Goal: Task Accomplishment & Management: Manage account settings

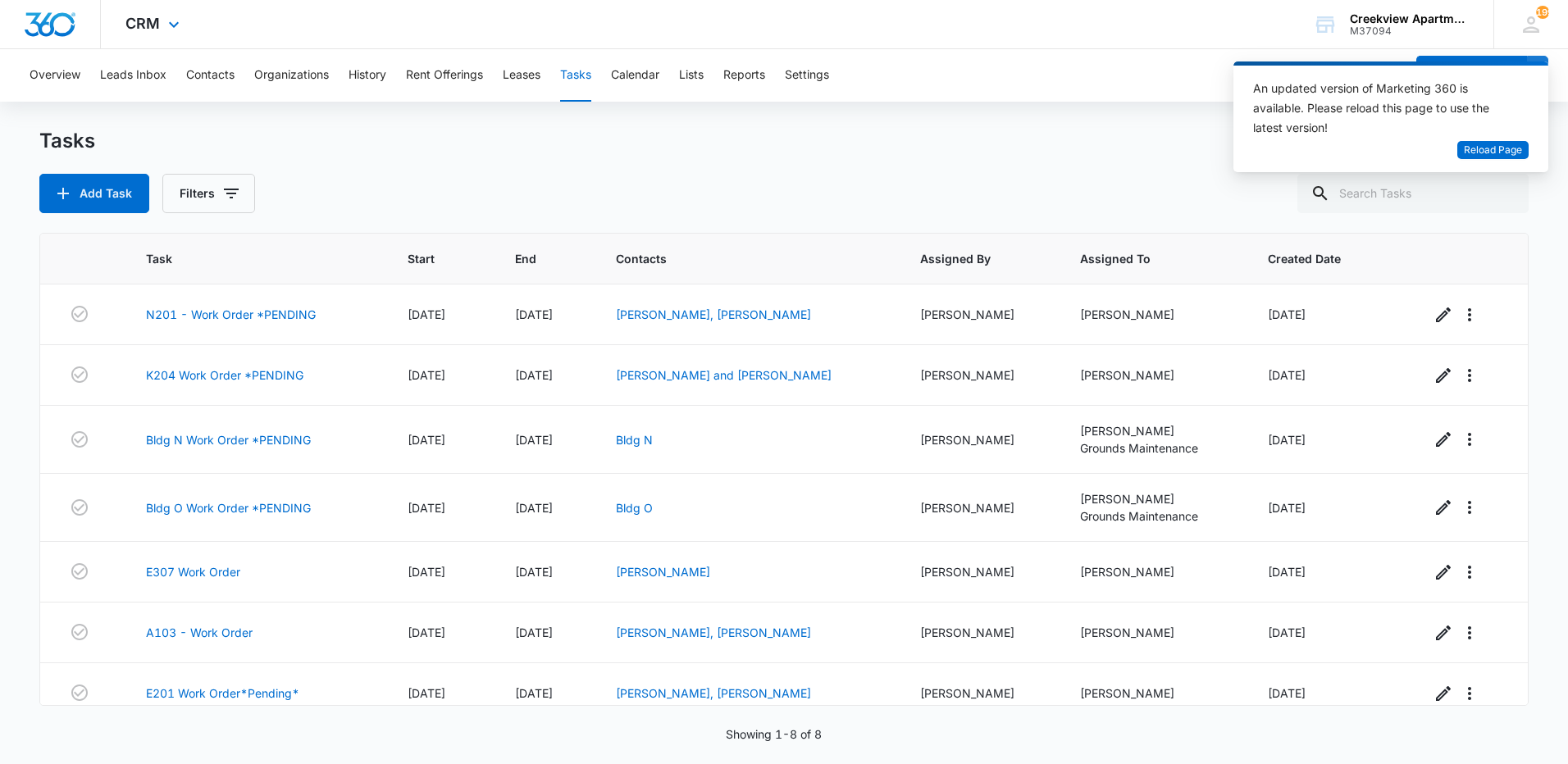
scroll to position [79, 0]
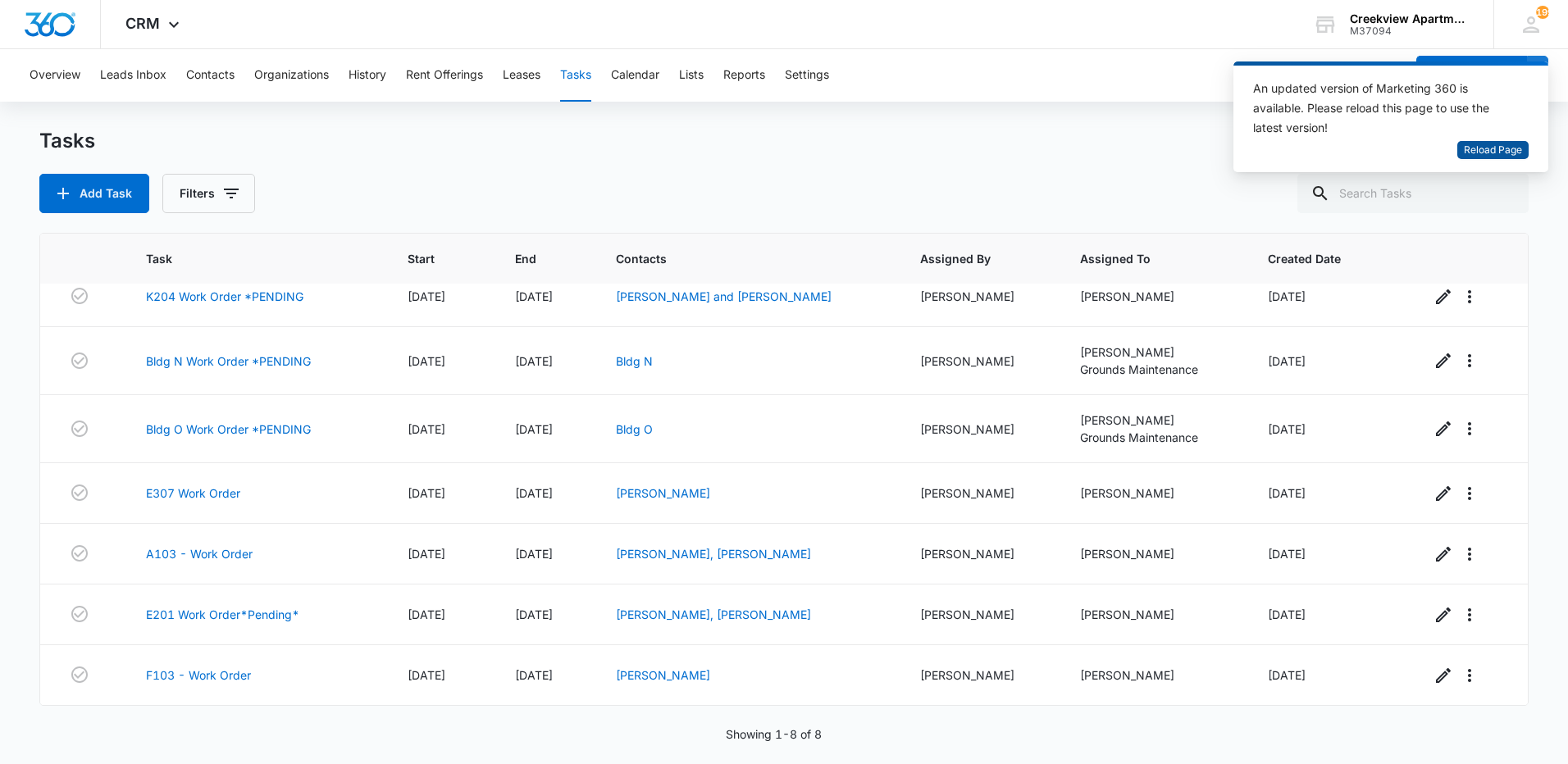
click at [1486, 150] on span "Reload Page" at bounding box center [1492, 150] width 58 height 15
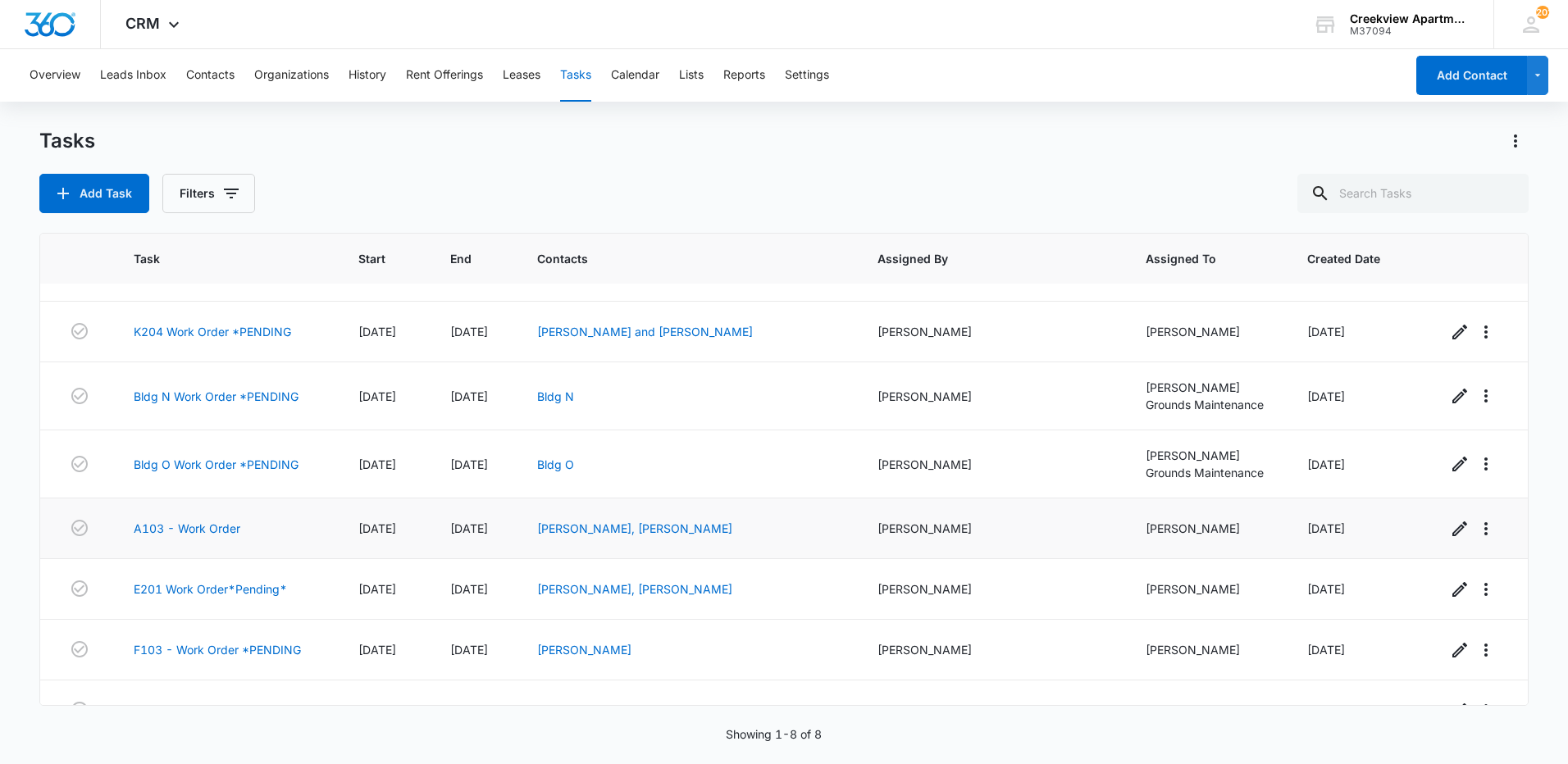
scroll to position [79, 0]
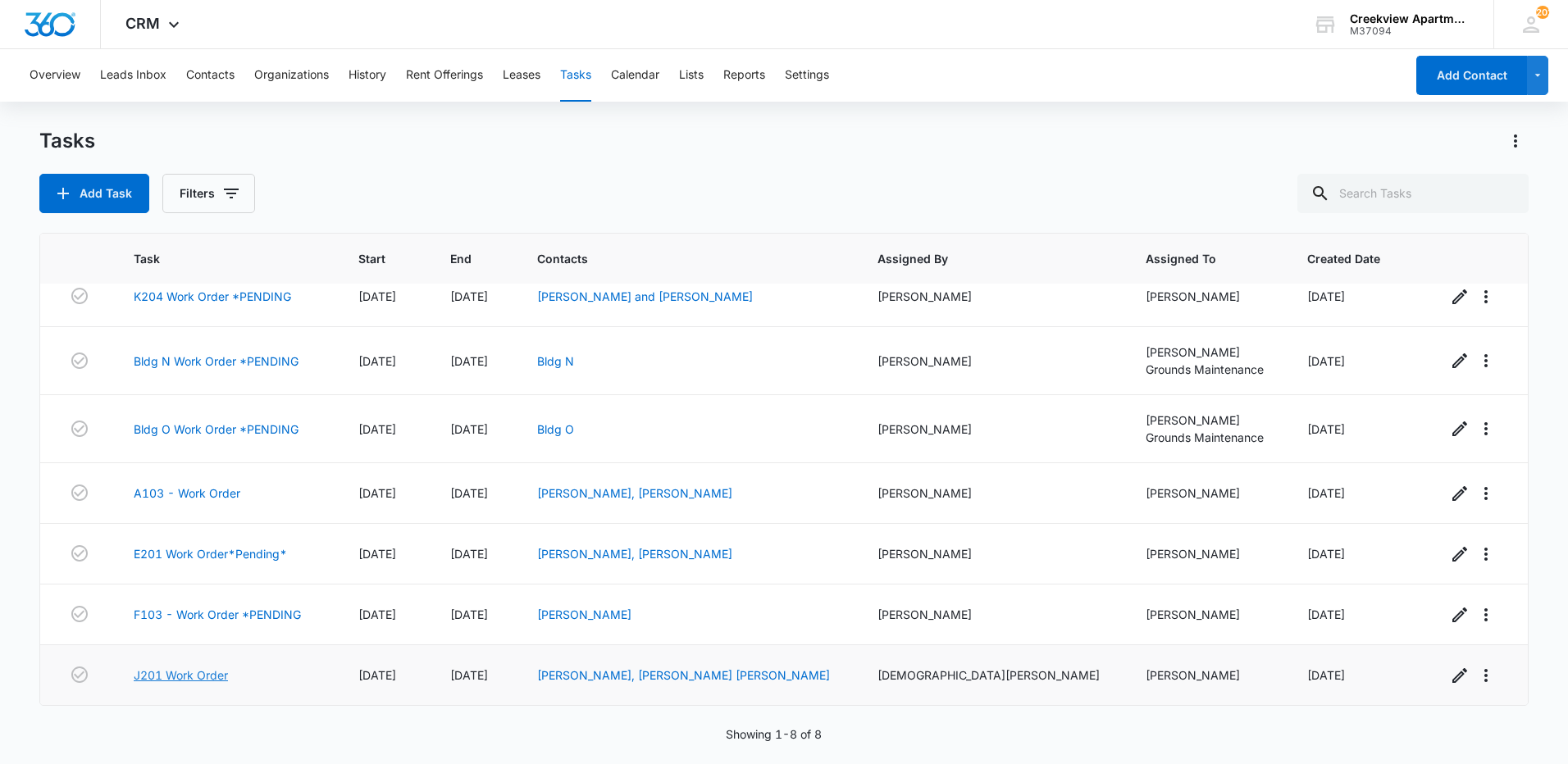
click at [199, 678] on link "J201 Work Order" at bounding box center [180, 675] width 94 height 17
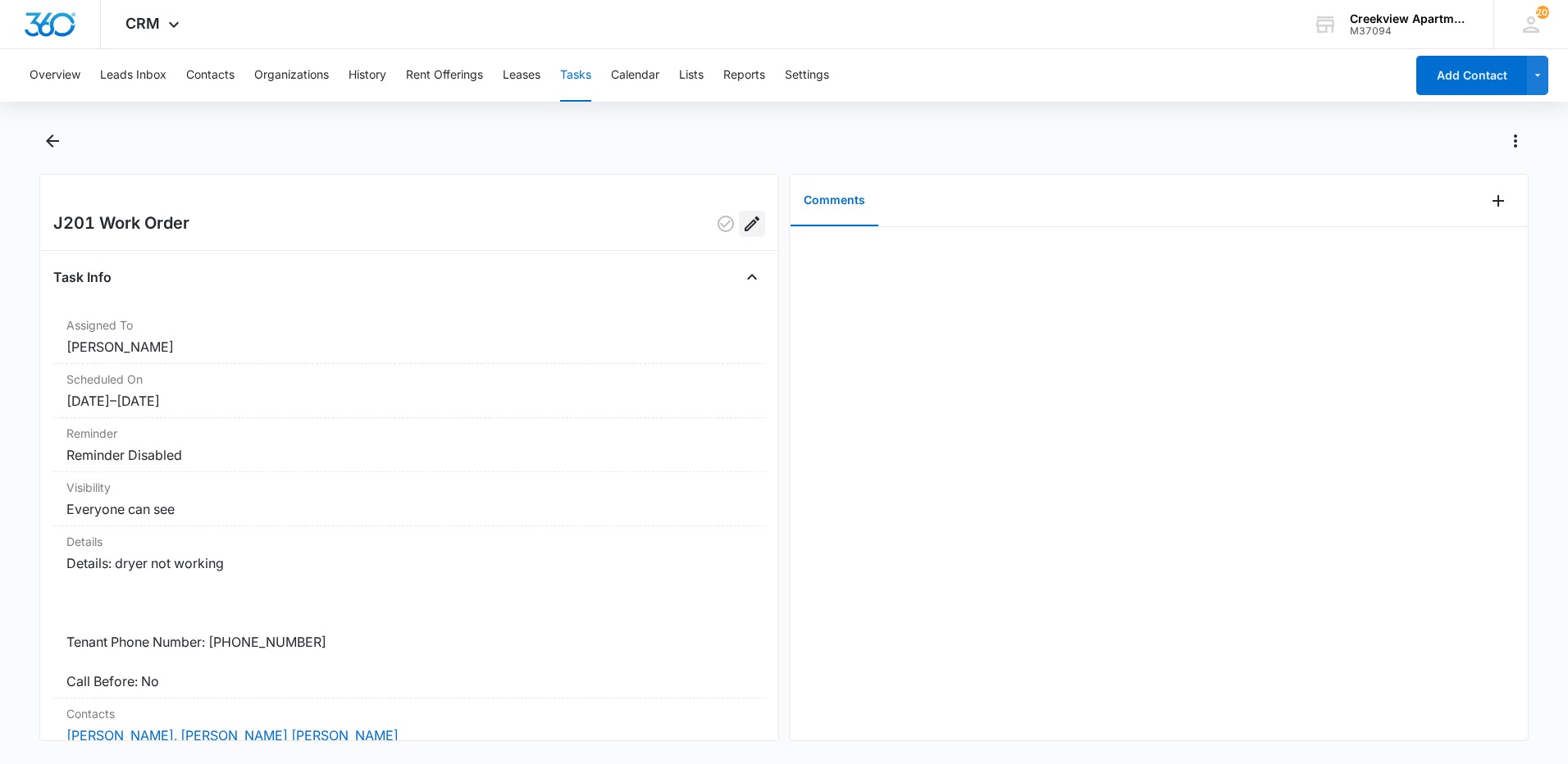
click at [747, 229] on icon "Edit" at bounding box center [751, 223] width 20 height 20
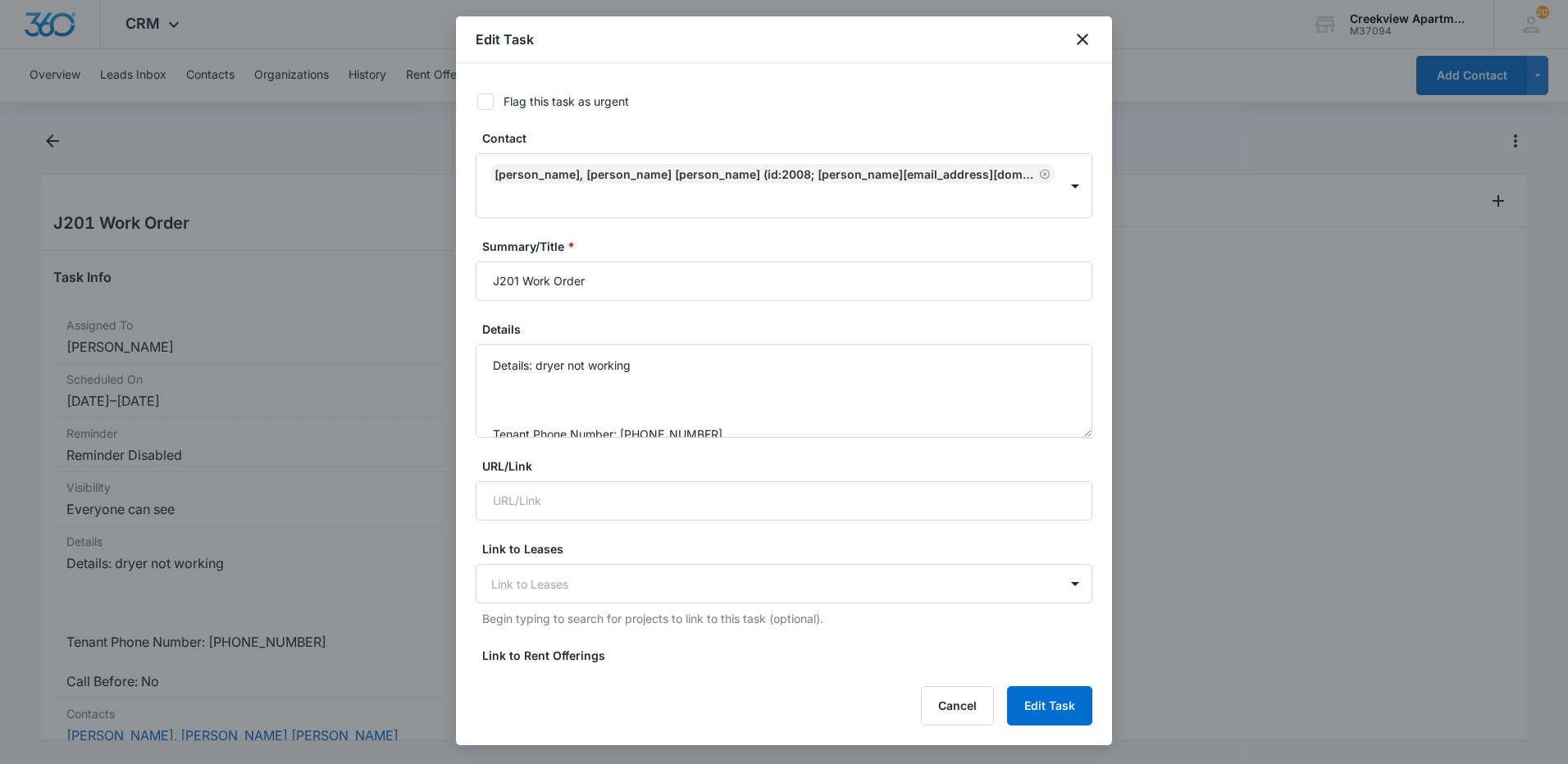
type input "[DATE]"
type input "Aug 18, 2025"
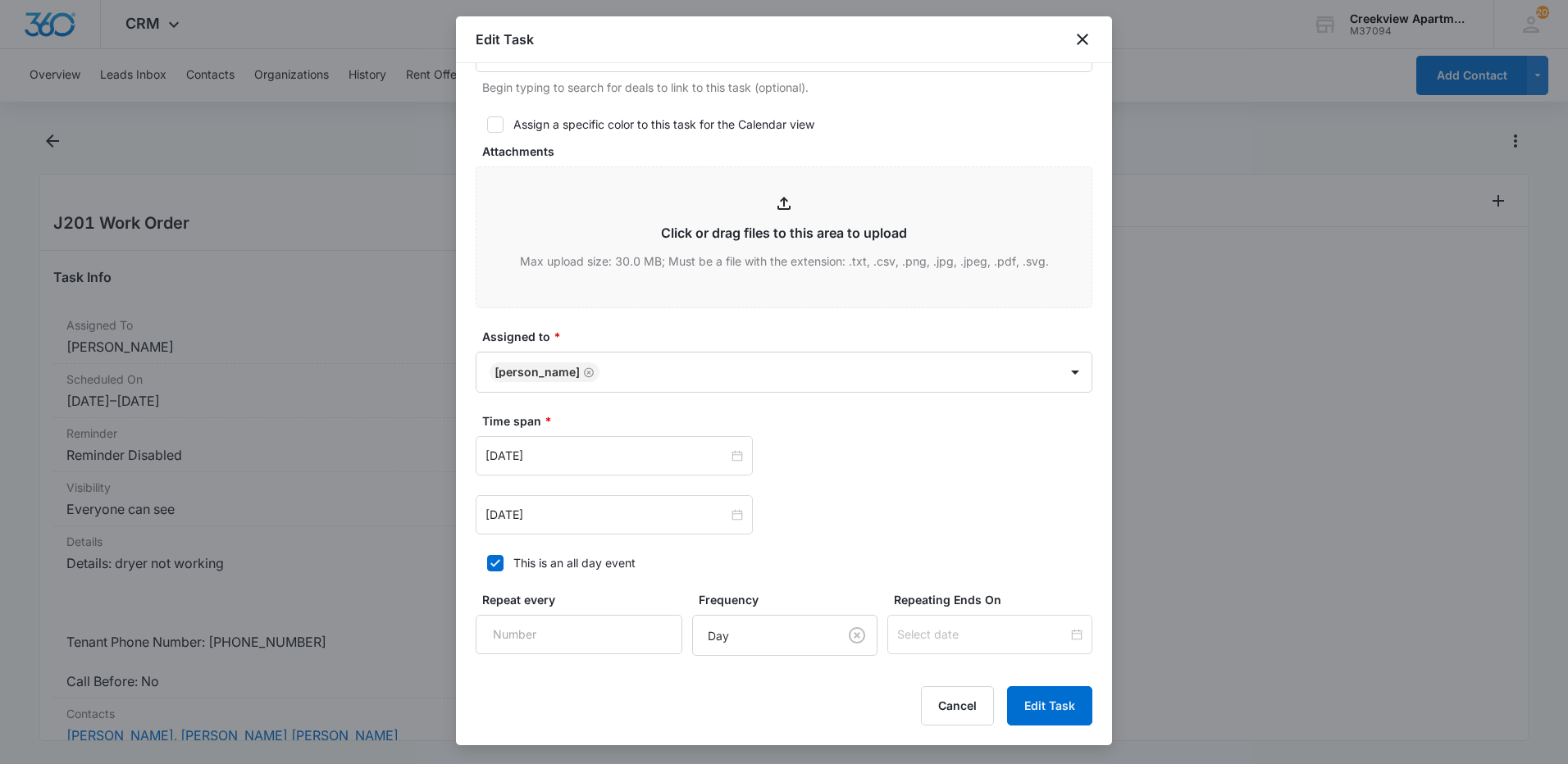
scroll to position [656, 0]
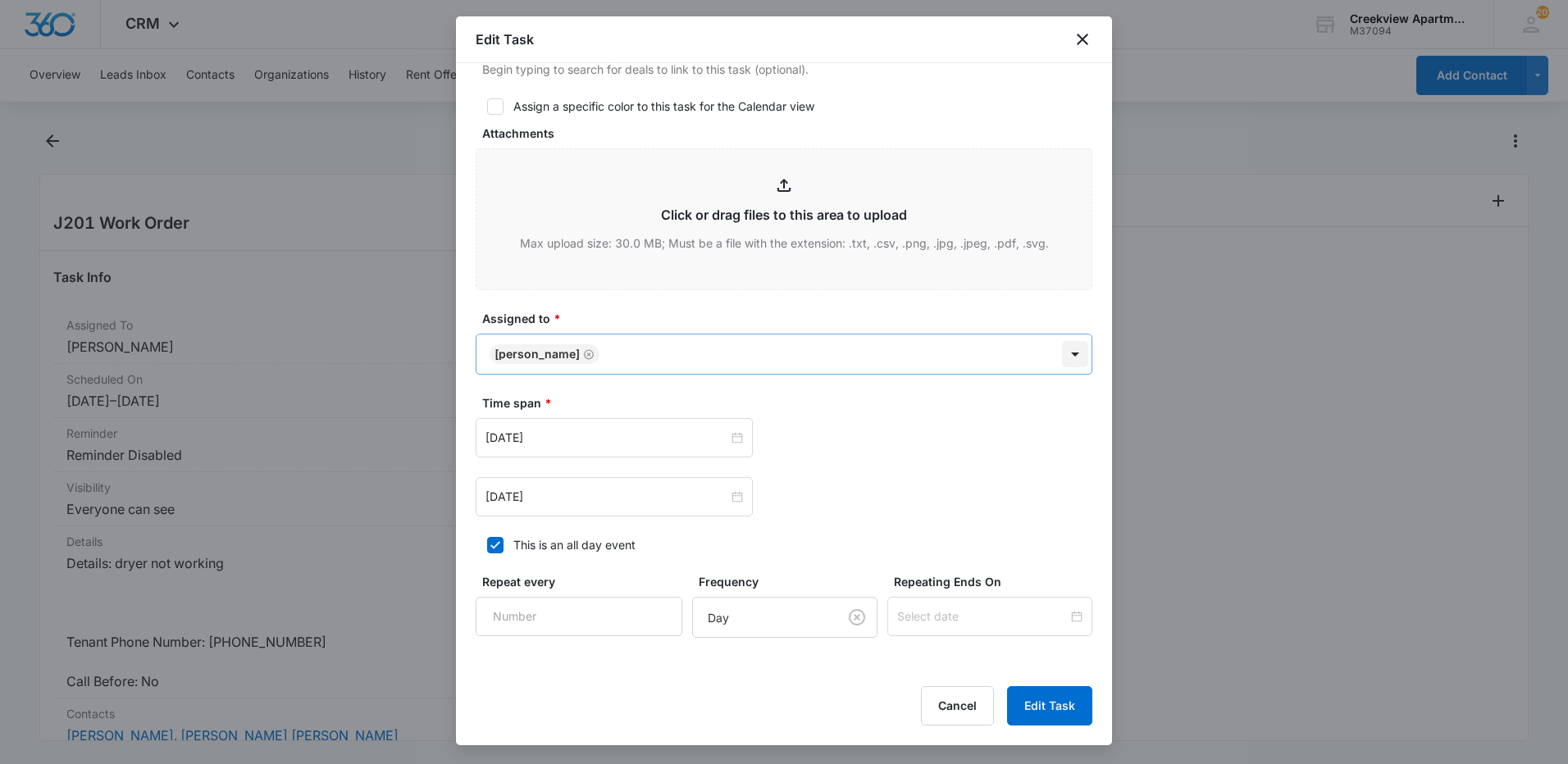
click at [1074, 360] on body "CRM Apps Reputation Websites Forms CRM Email Content Intelligence Files Brand S…" at bounding box center [784, 382] width 1568 height 764
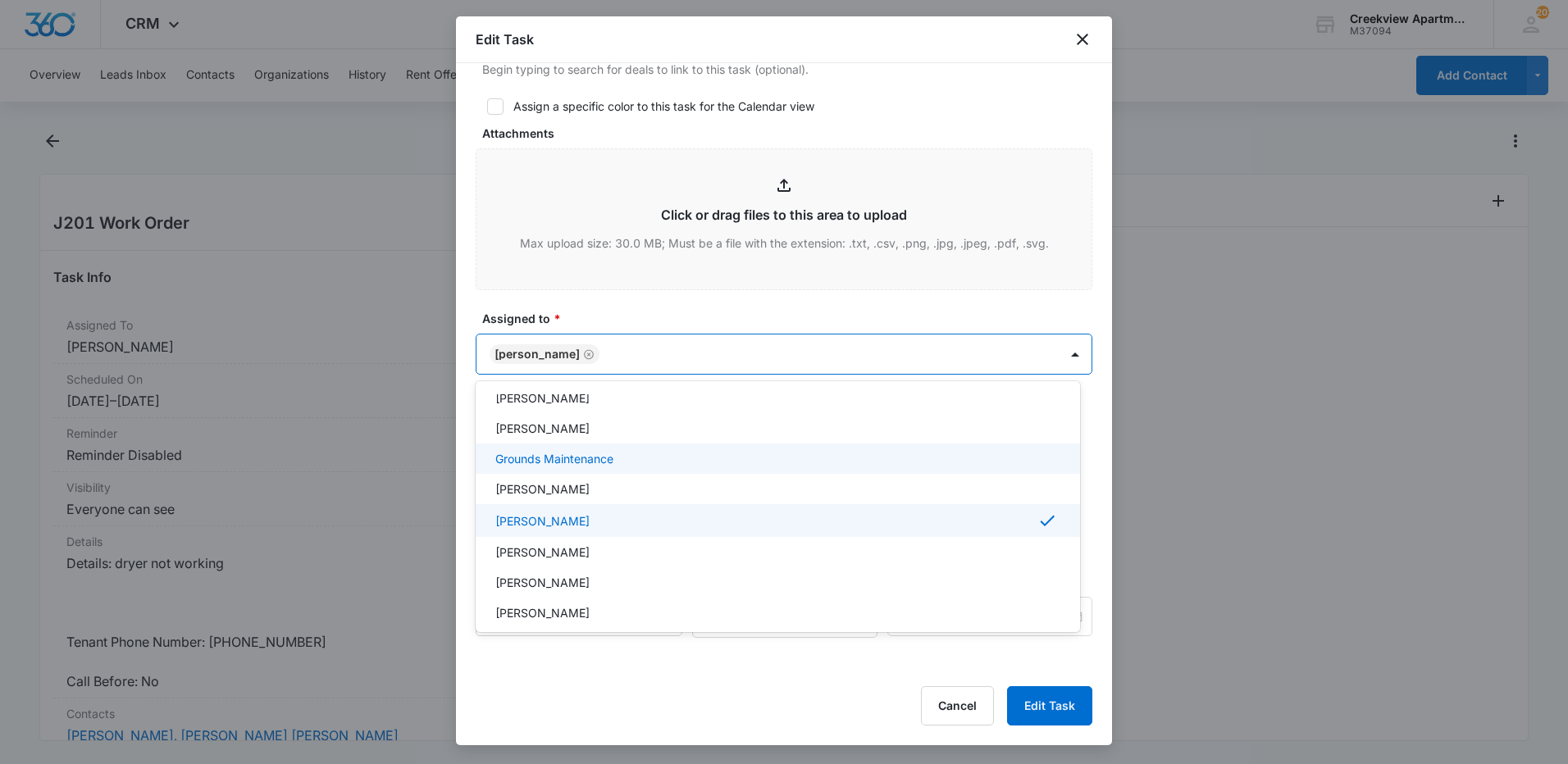
scroll to position [164, 0]
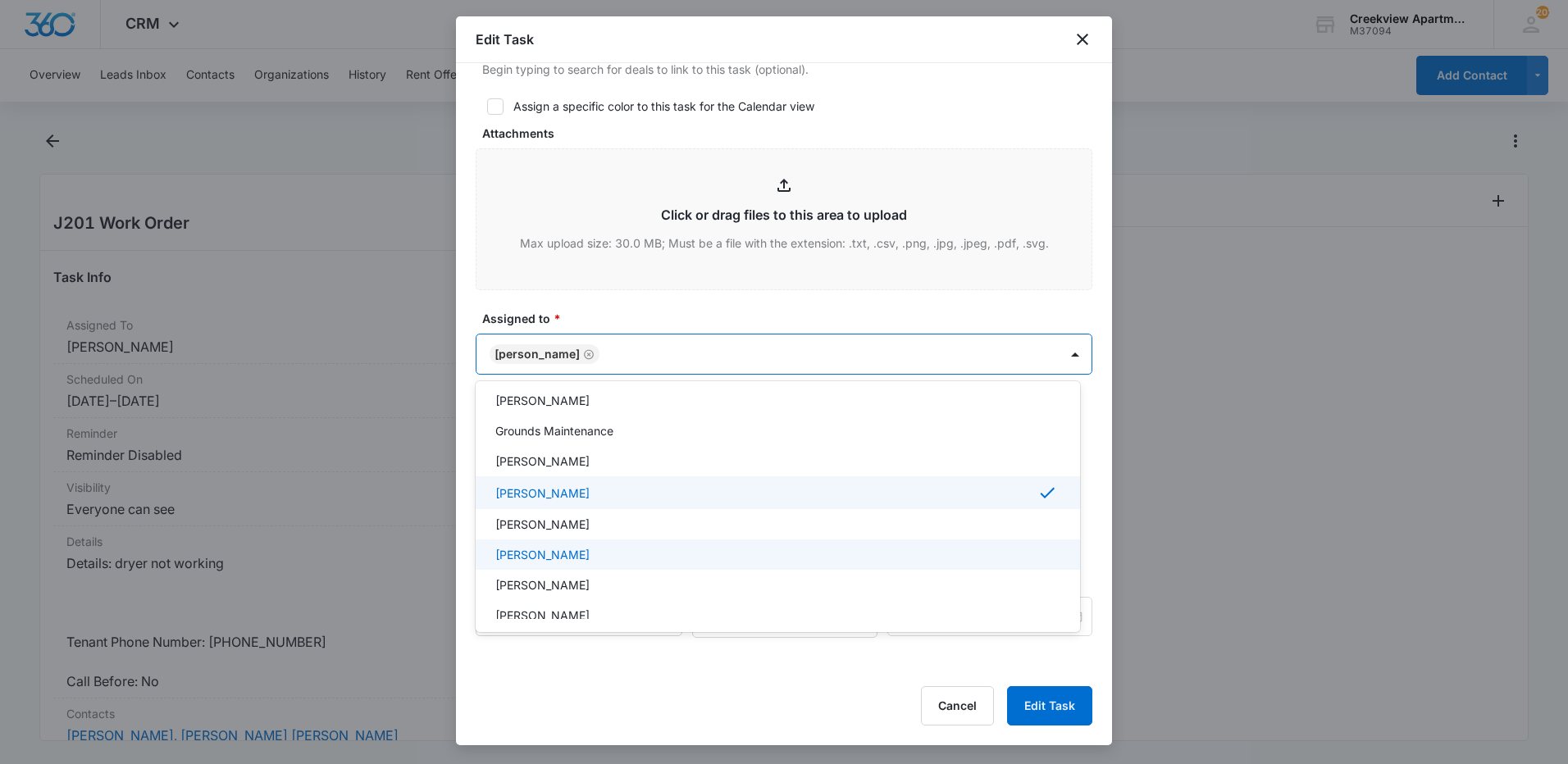
click at [598, 560] on div "[PERSON_NAME]" at bounding box center [776, 555] width 562 height 17
click at [1068, 710] on div at bounding box center [784, 382] width 1568 height 764
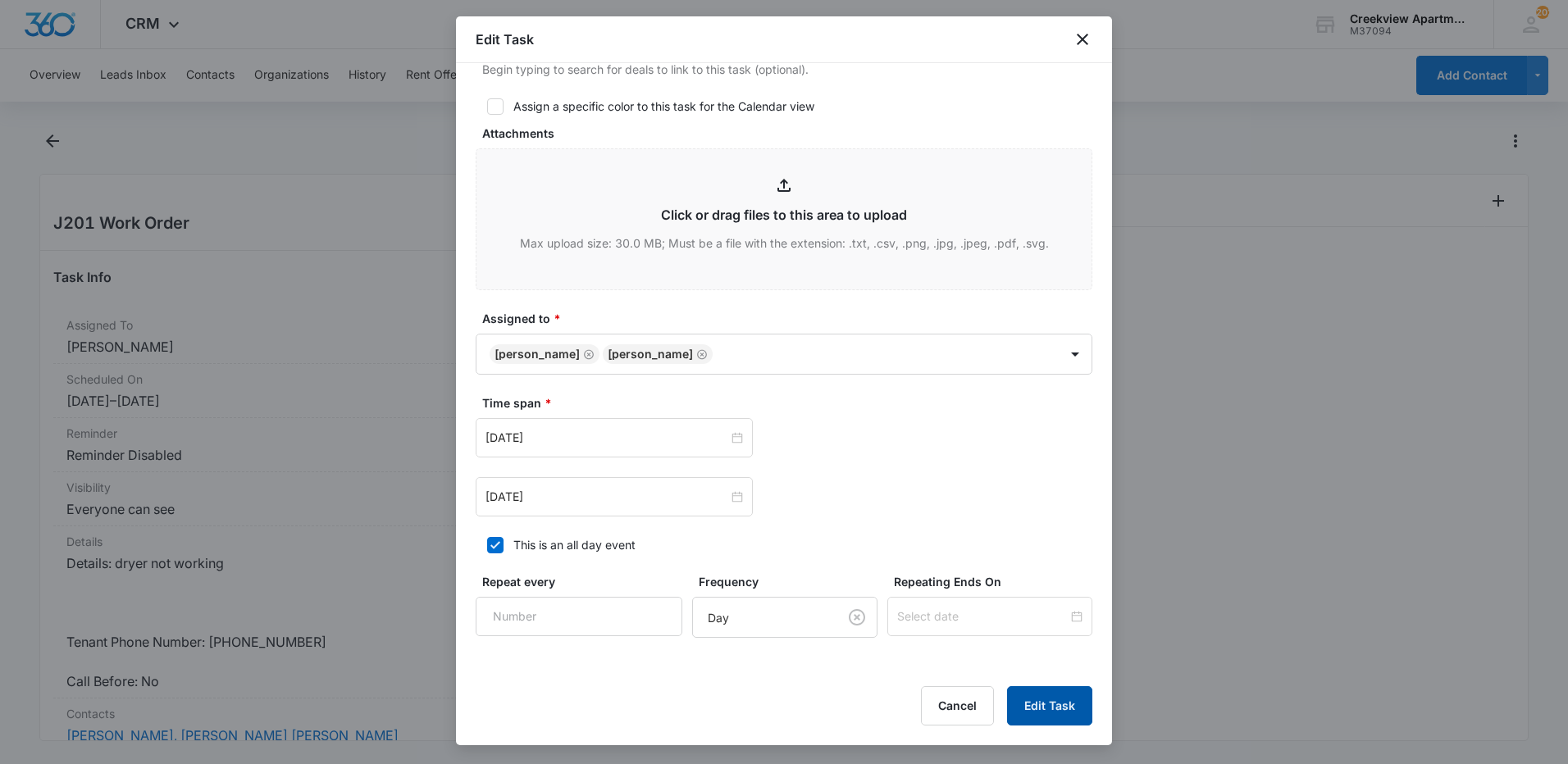
click at [1049, 709] on button "Edit Task" at bounding box center [1049, 706] width 85 height 39
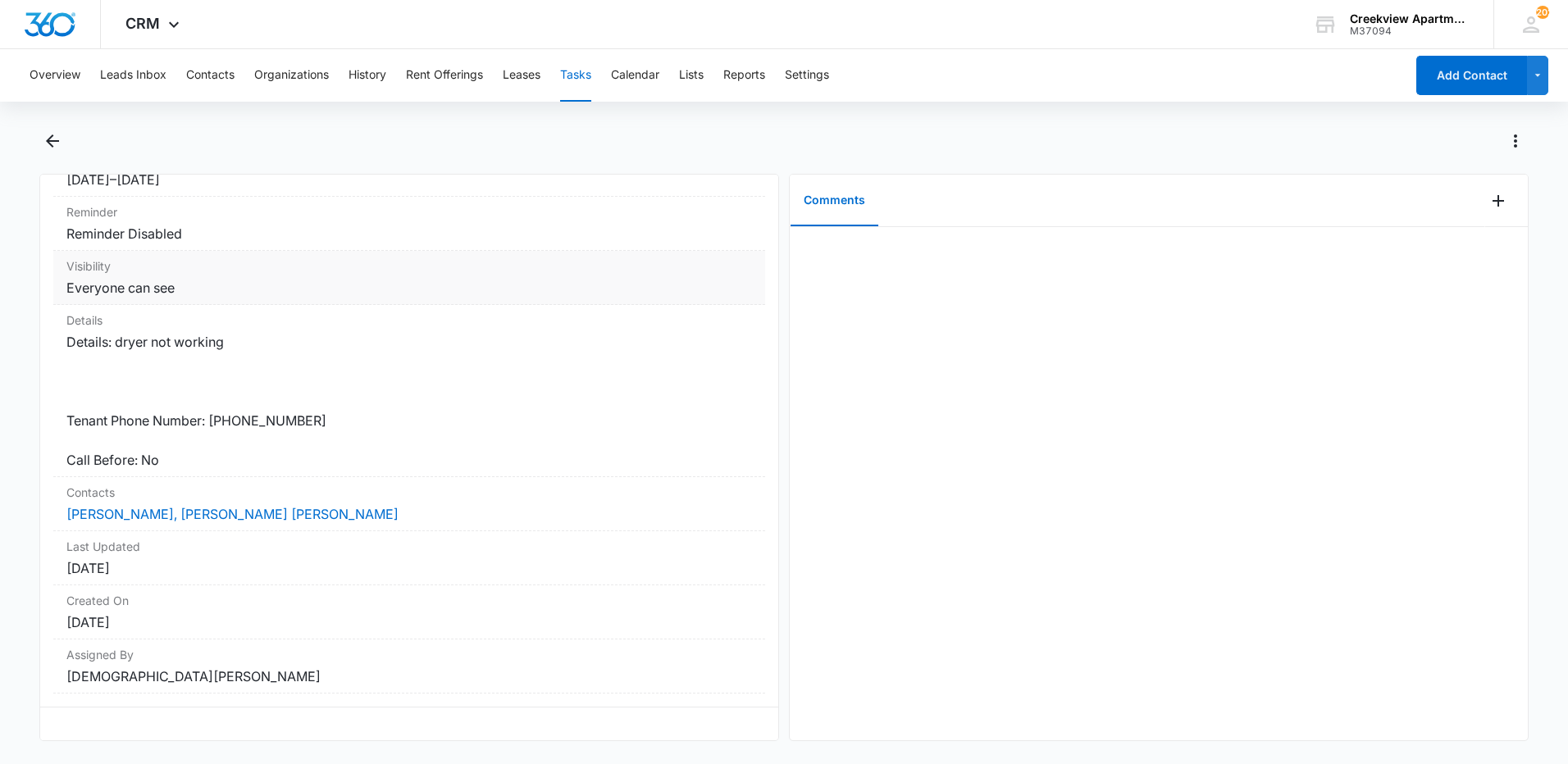
scroll to position [0, 0]
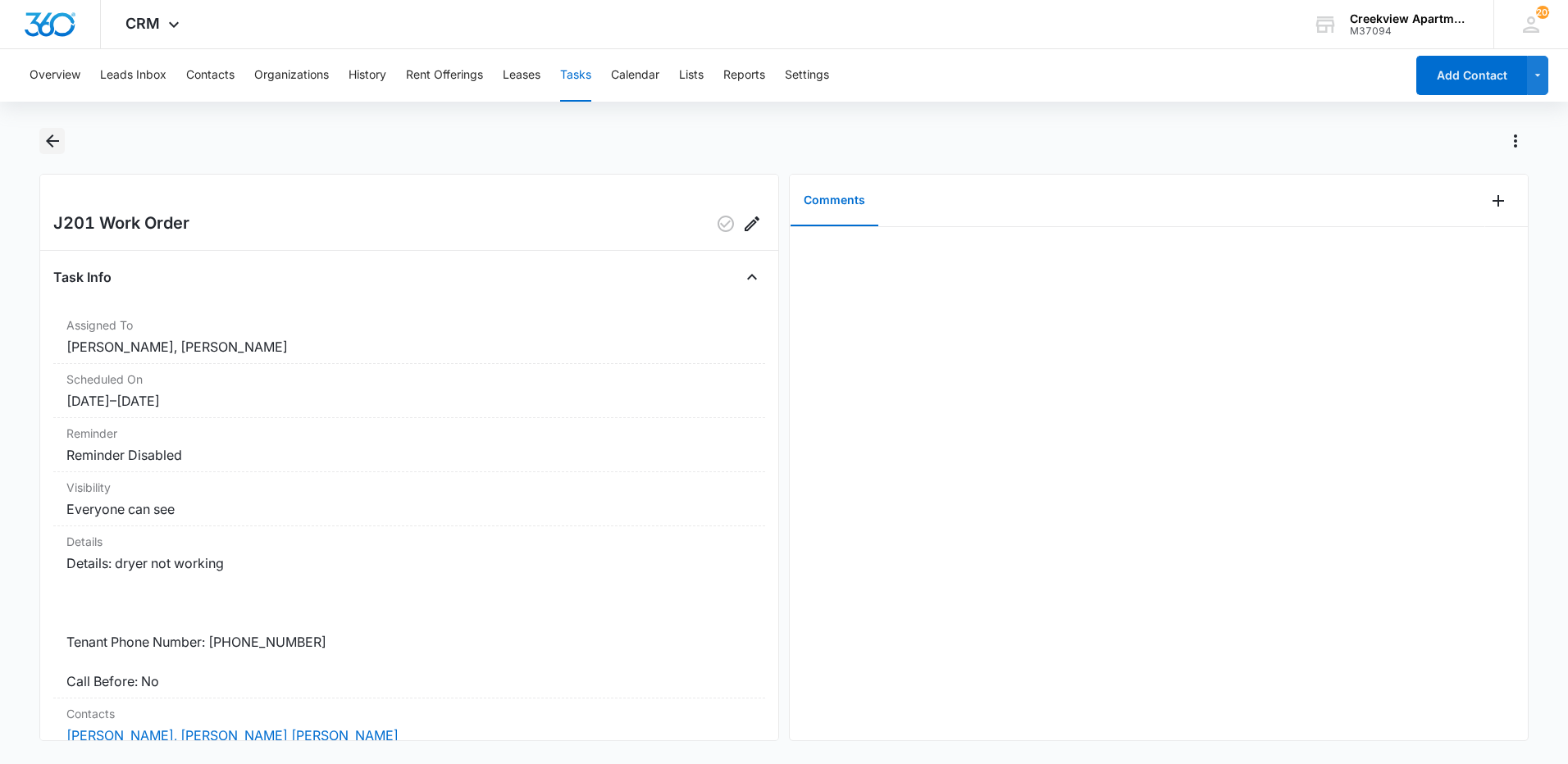
click at [65, 140] on button "Back" at bounding box center [52, 140] width 26 height 26
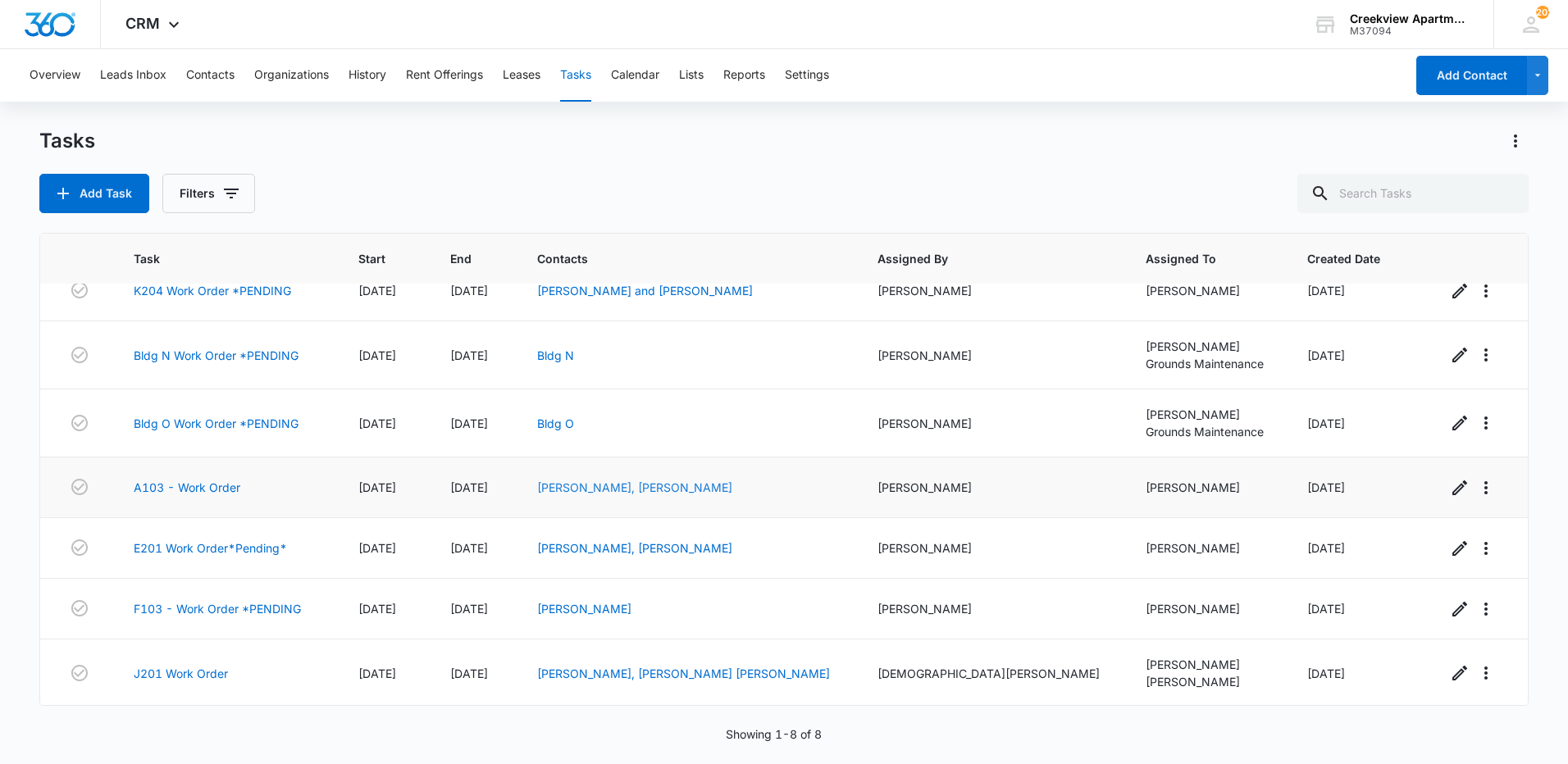
scroll to position [86, 0]
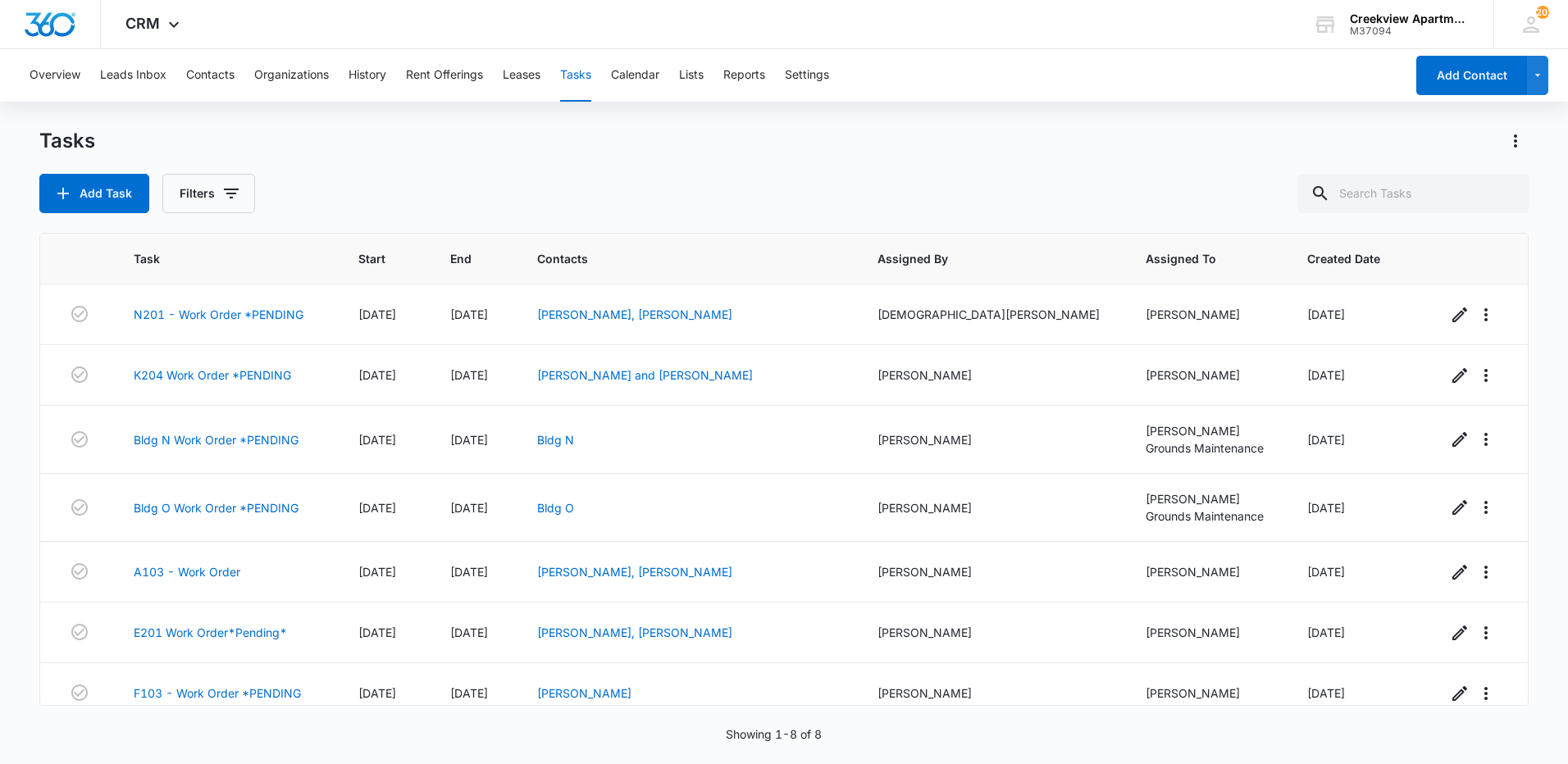
scroll to position [86, 0]
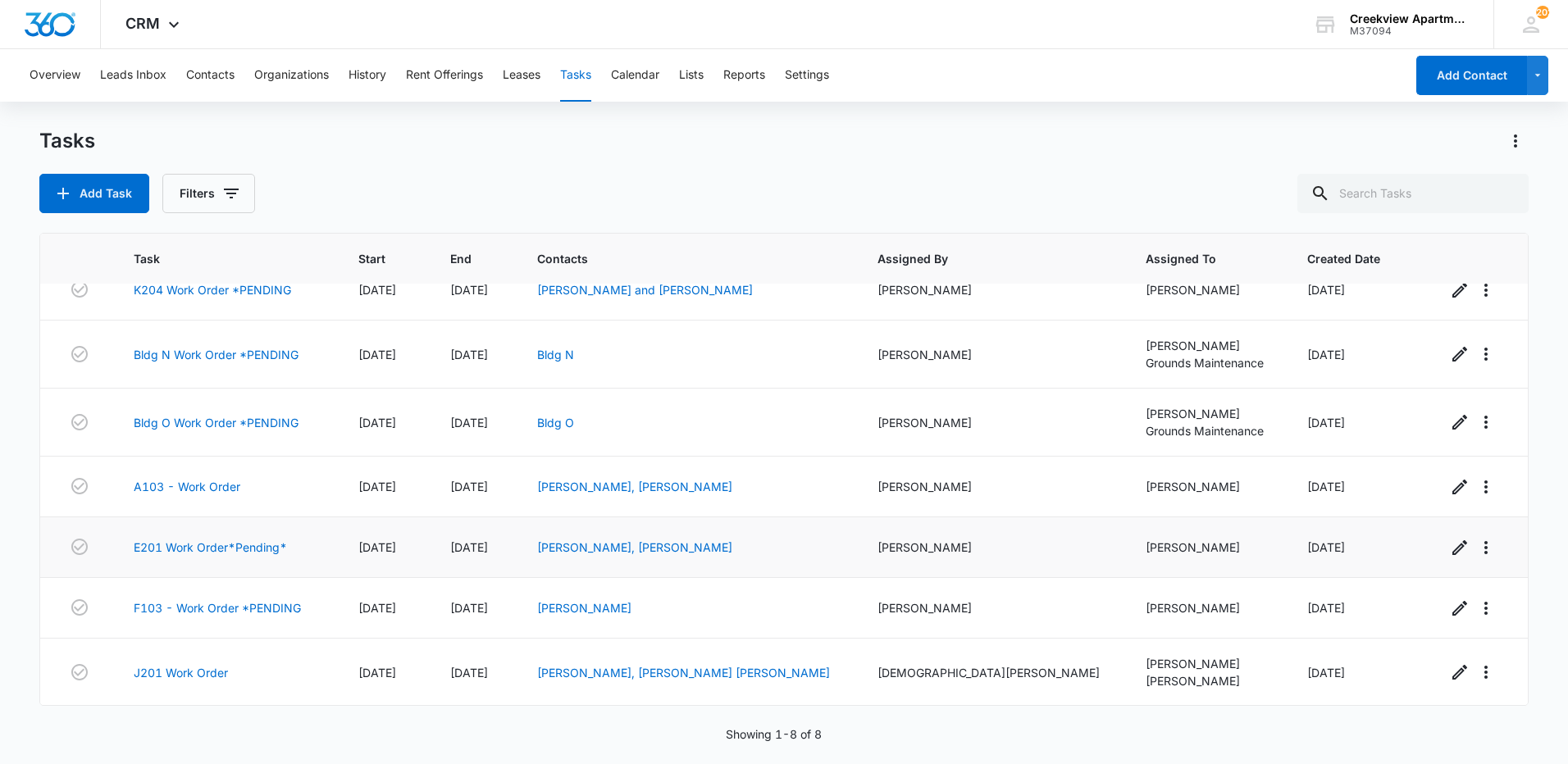
scroll to position [86, 0]
click at [205, 668] on link "J201 Work Order" at bounding box center [180, 672] width 94 height 17
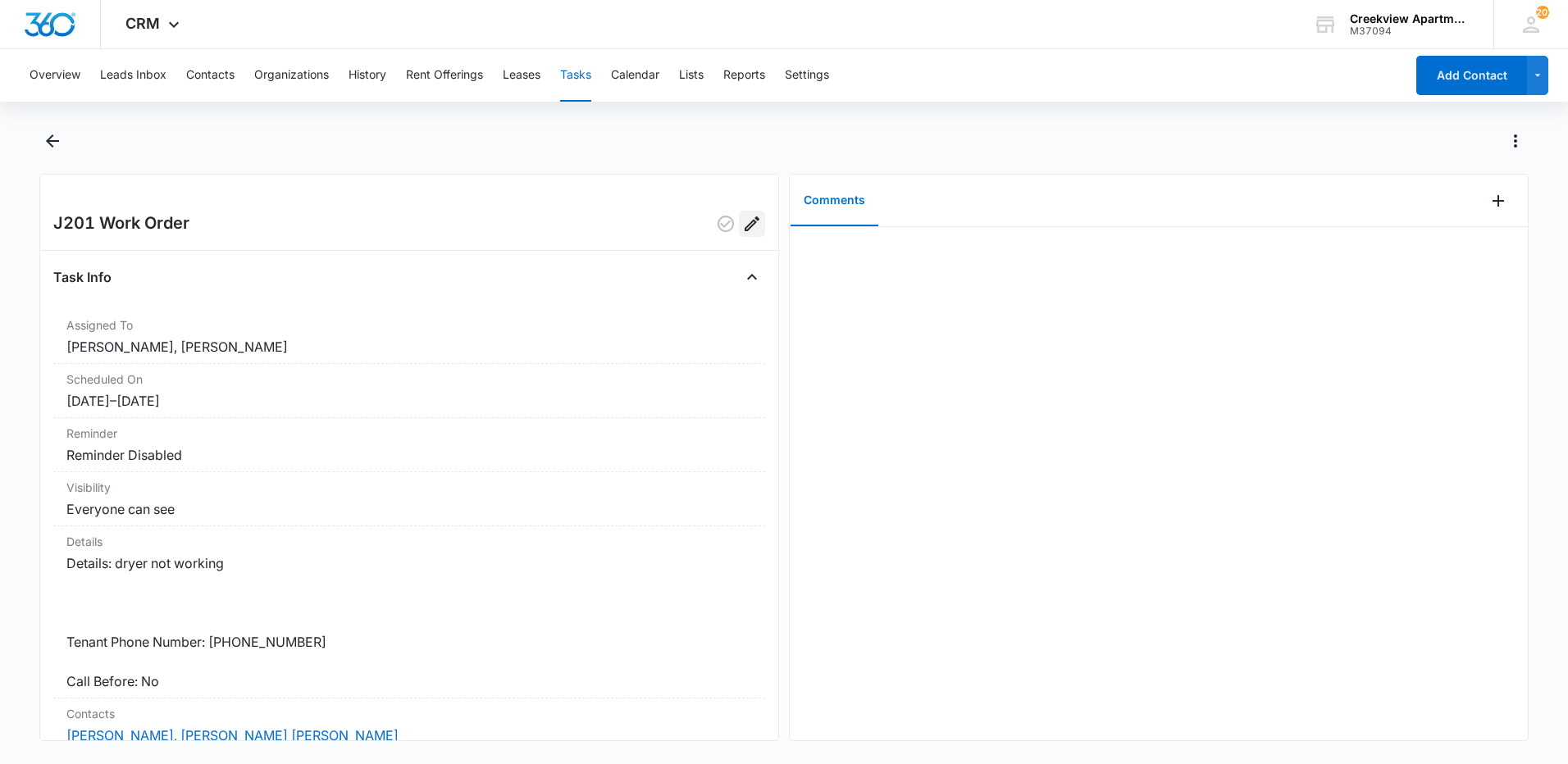
click at [742, 218] on icon "Edit" at bounding box center [751, 223] width 20 height 20
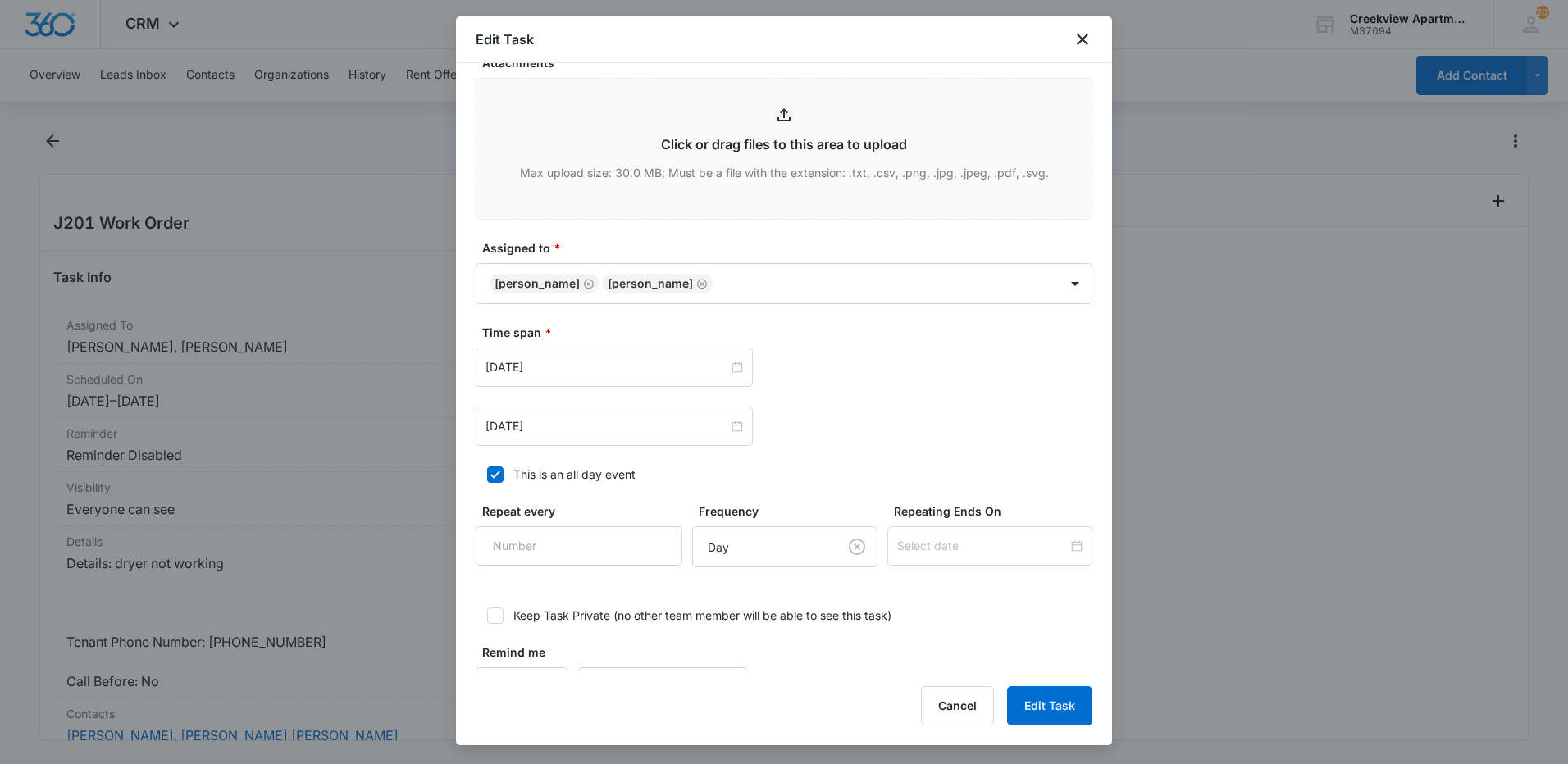
scroll to position [738, 0]
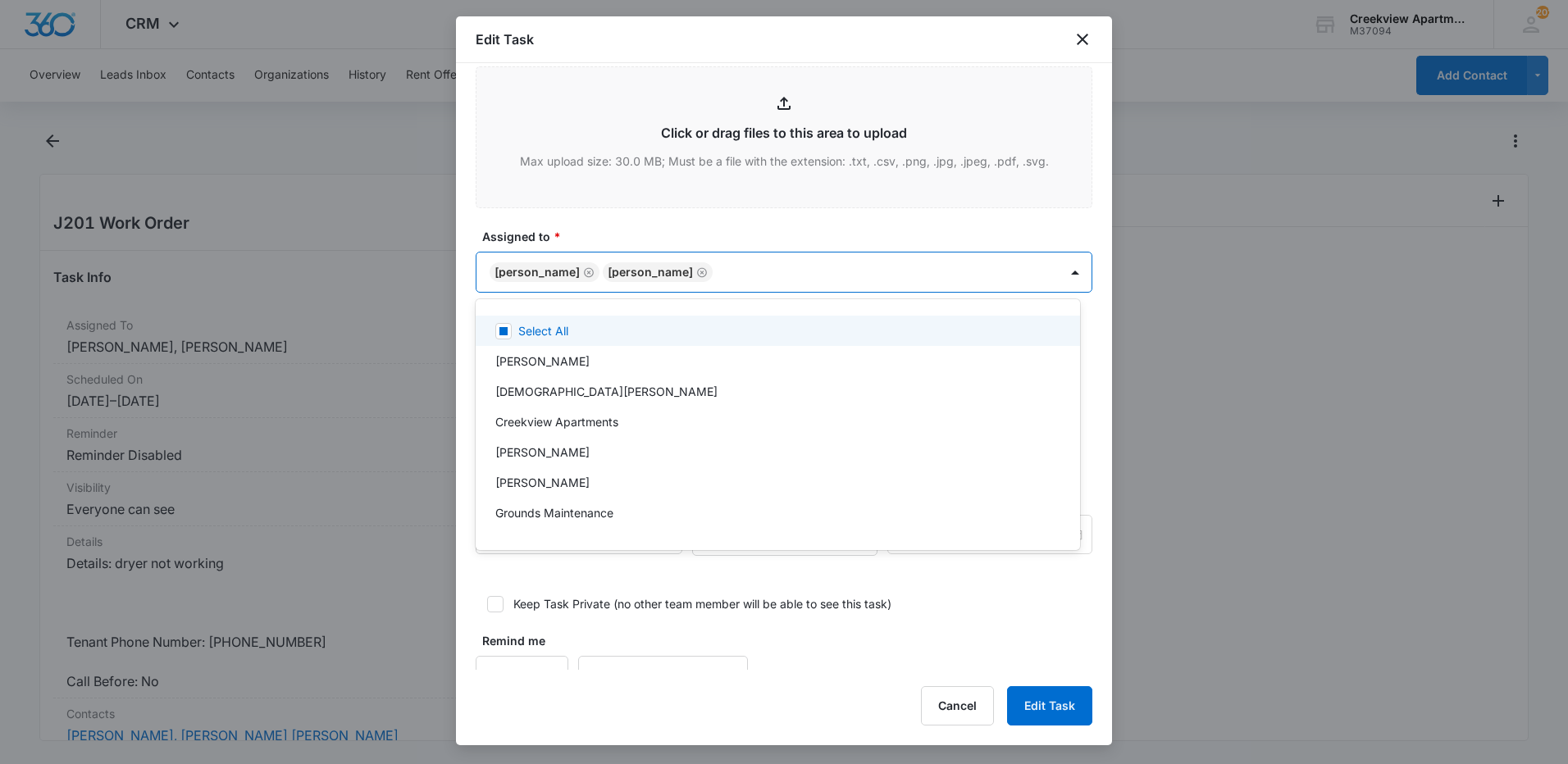
click at [983, 265] on body "CRM Apps Reputation Websites Forms CRM Email Content Intelligence Files Brand S…" at bounding box center [784, 382] width 1568 height 764
click at [669, 270] on div at bounding box center [784, 382] width 1568 height 764
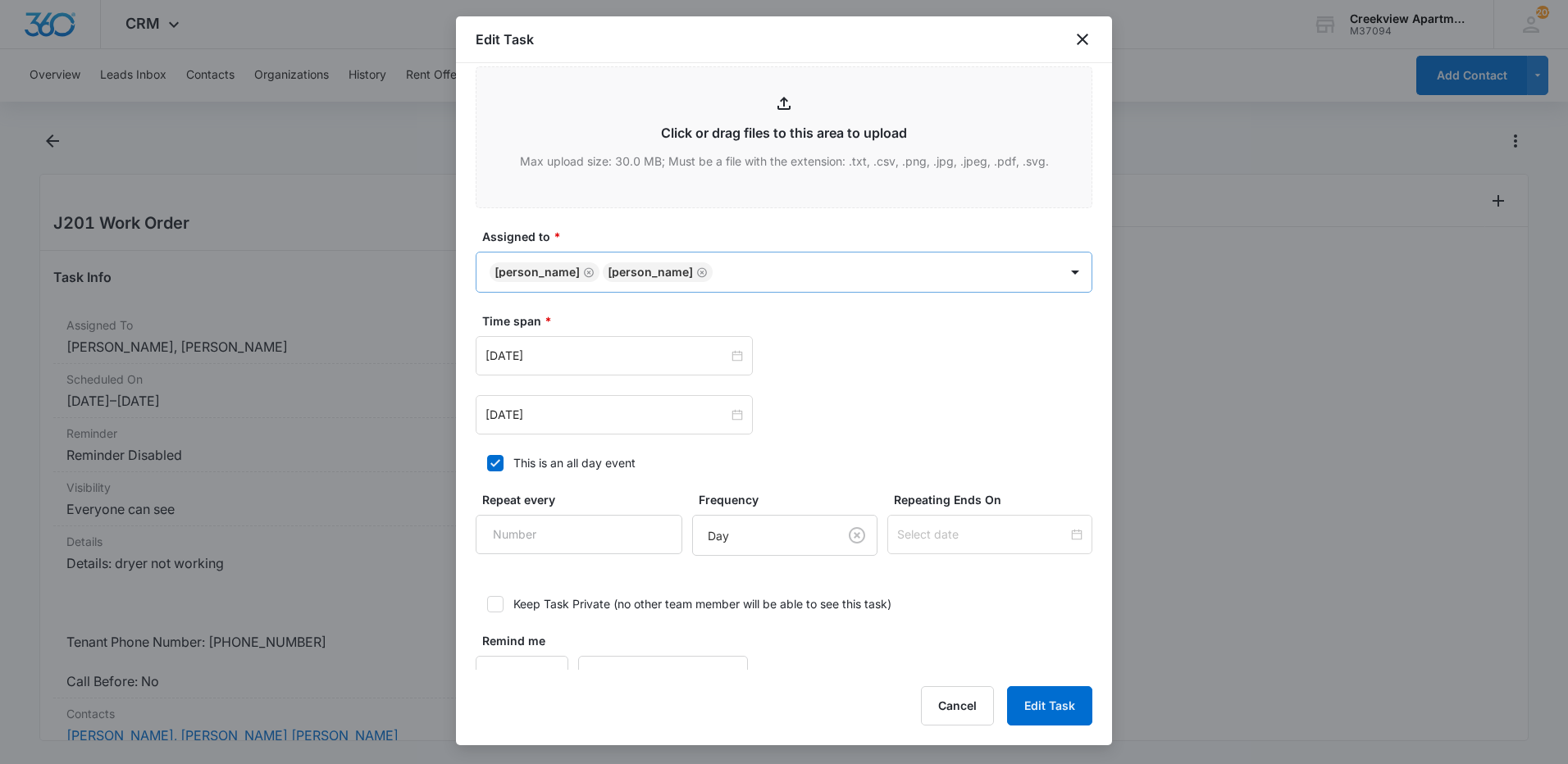
click at [697, 271] on icon "Remove Justin Higgins" at bounding box center [702, 272] width 10 height 10
click at [1072, 710] on button "Edit Task" at bounding box center [1049, 706] width 85 height 39
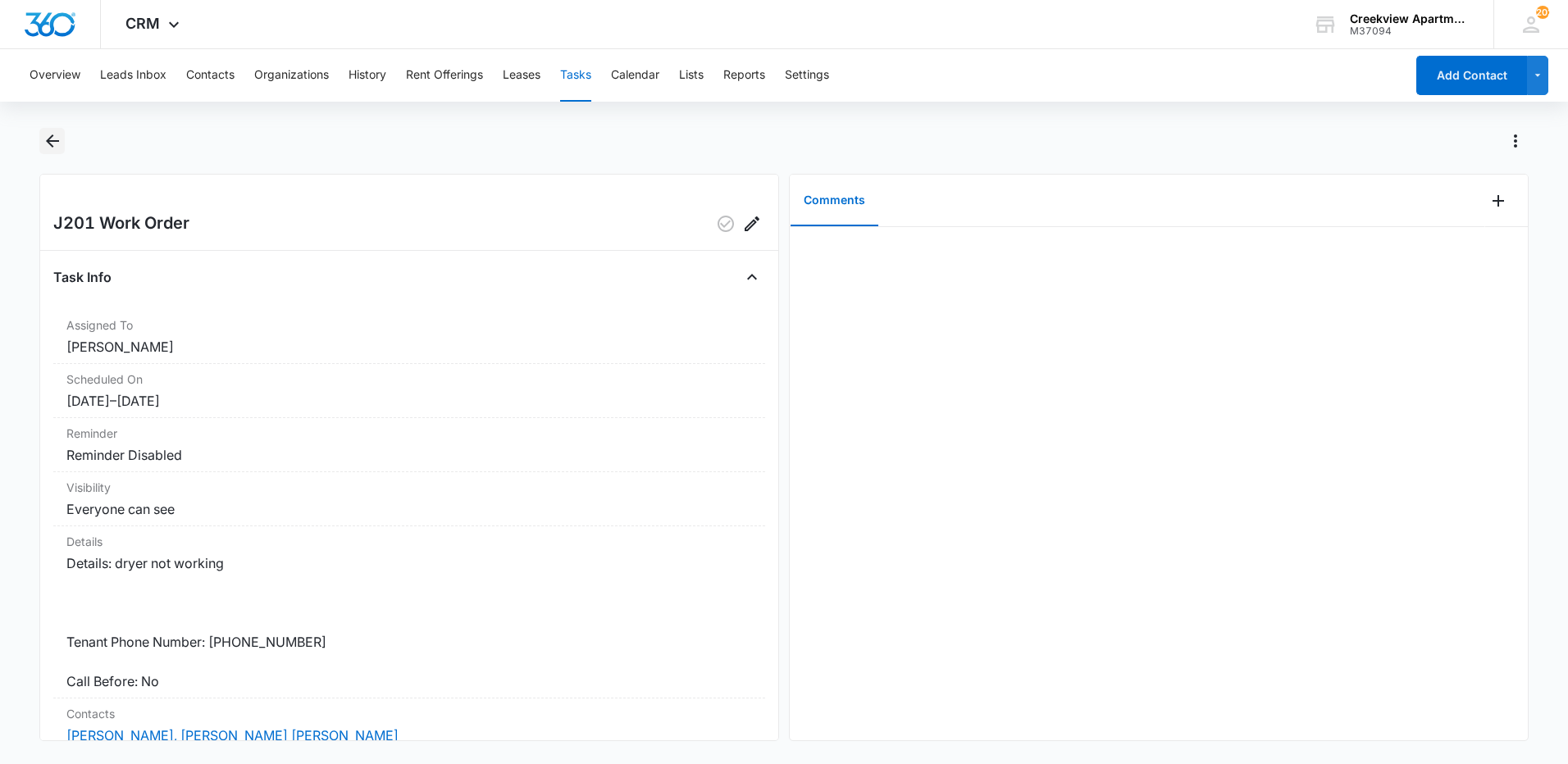
click at [48, 148] on icon "Back" at bounding box center [52, 141] width 20 height 20
